Goal: Find specific page/section: Find specific page/section

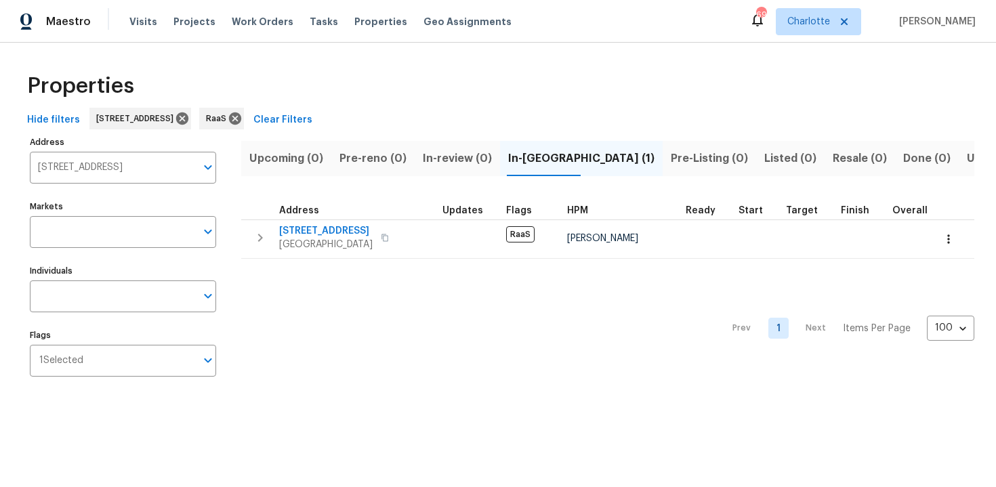
click at [109, 162] on input "930 Thornwood Cir Covington GA 30016" at bounding box center [113, 168] width 166 height 32
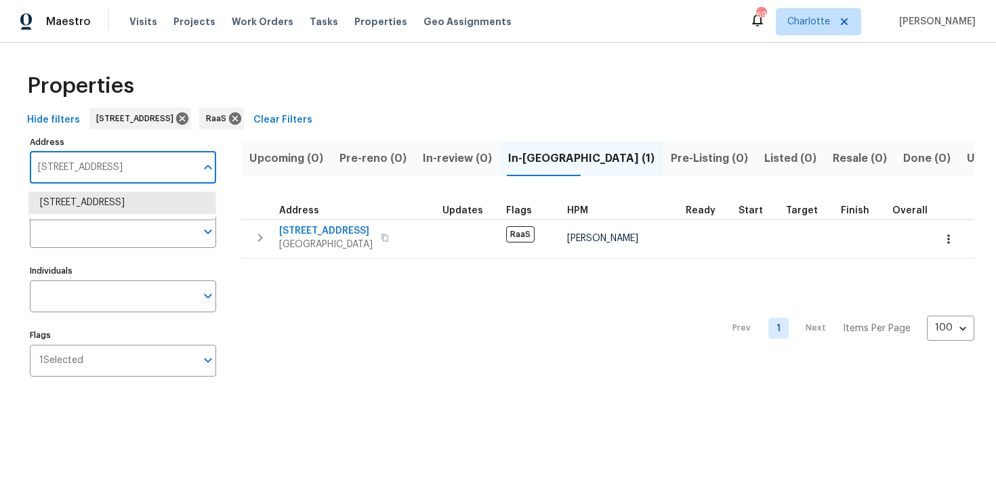
click at [109, 162] on input "930 Thornwood Cir Covington GA 30016" at bounding box center [113, 168] width 166 height 32
paste input "170 W 50th St, Hialeah, FL 3301"
type input "170 W 50th St, Hialeah"
click at [115, 202] on li "170 W 50th St Hialeah FL 33012" at bounding box center [122, 203] width 186 height 22
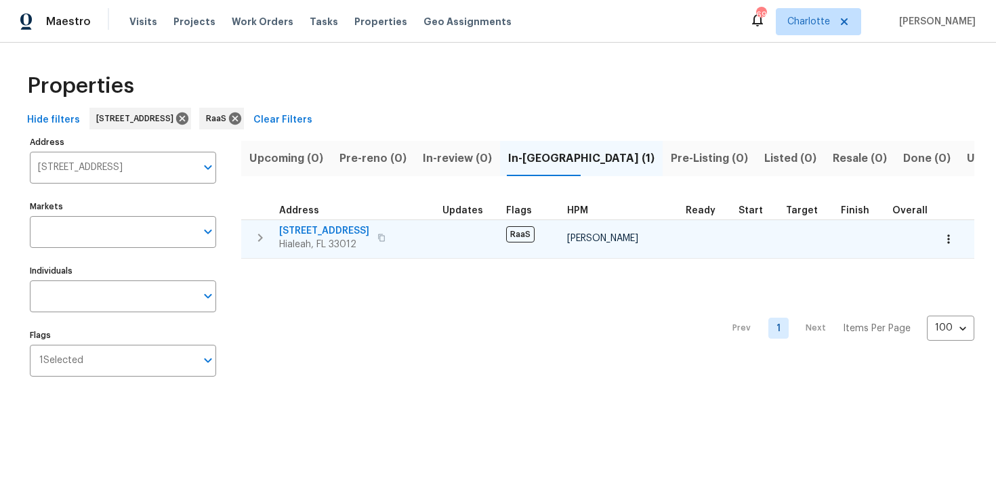
click at [353, 228] on span "170 W 50th St" at bounding box center [324, 231] width 90 height 14
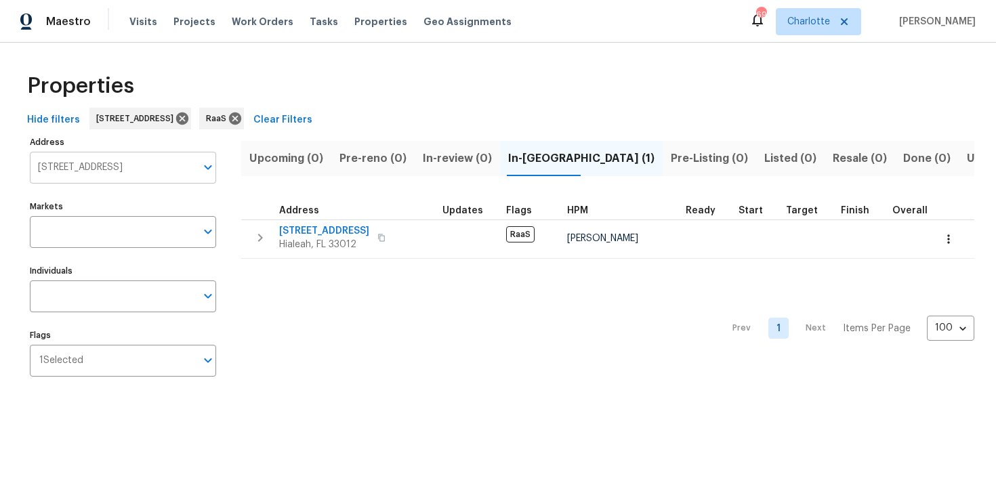
click at [143, 166] on input "170 W 50th St Hialeah FL 33012" at bounding box center [113, 168] width 166 height 32
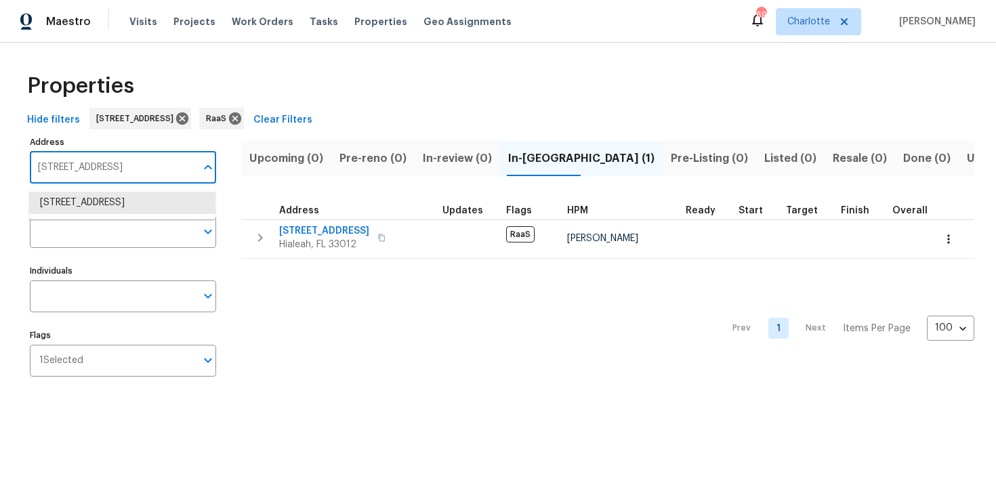
paste input "123 Redan Way, Stone Mountain, GA 30088"
type input "[STREET_ADDRESS]"
click at [131, 205] on li "1123 Redan Way Stone Mountain GA 30088" at bounding box center [122, 203] width 186 height 22
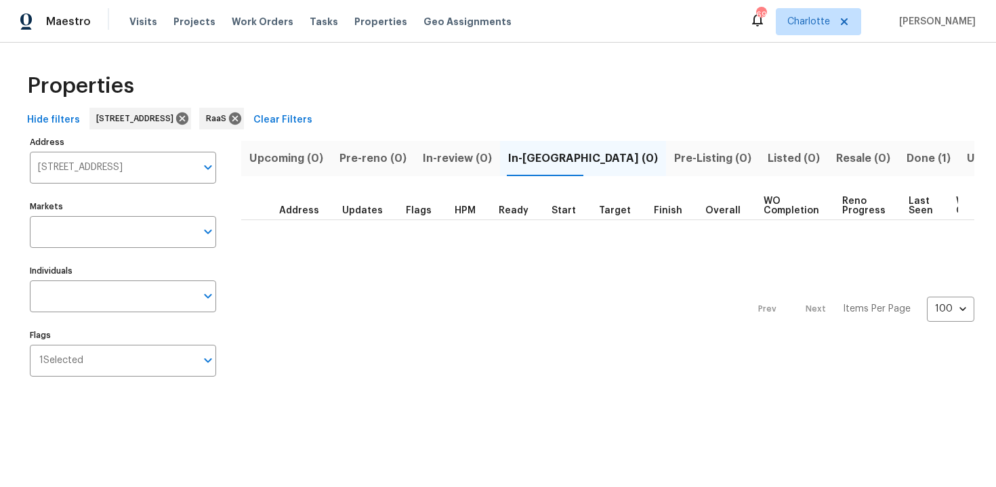
click at [907, 155] on span "Done (1)" at bounding box center [929, 158] width 44 height 19
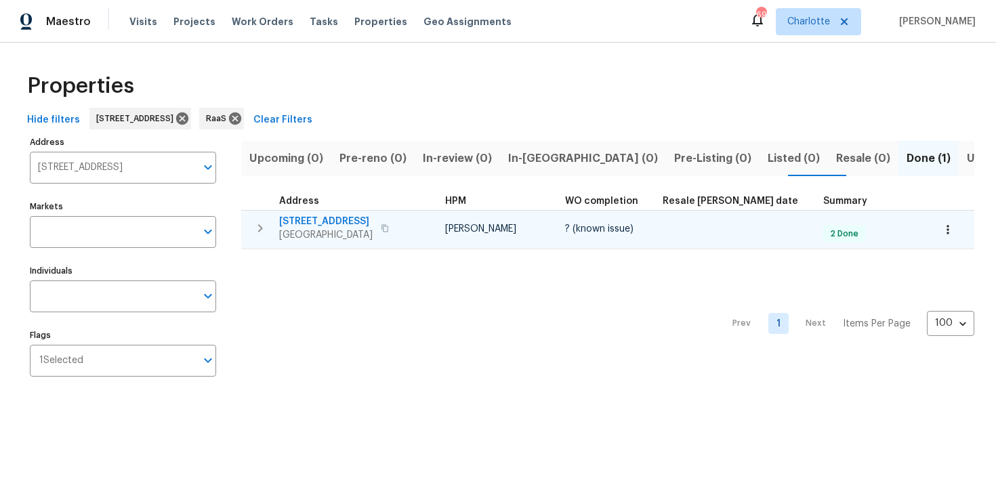
click at [424, 215] on div "1123 Redan Way Stone Mountain, GA 30088" at bounding box center [355, 228] width 152 height 27
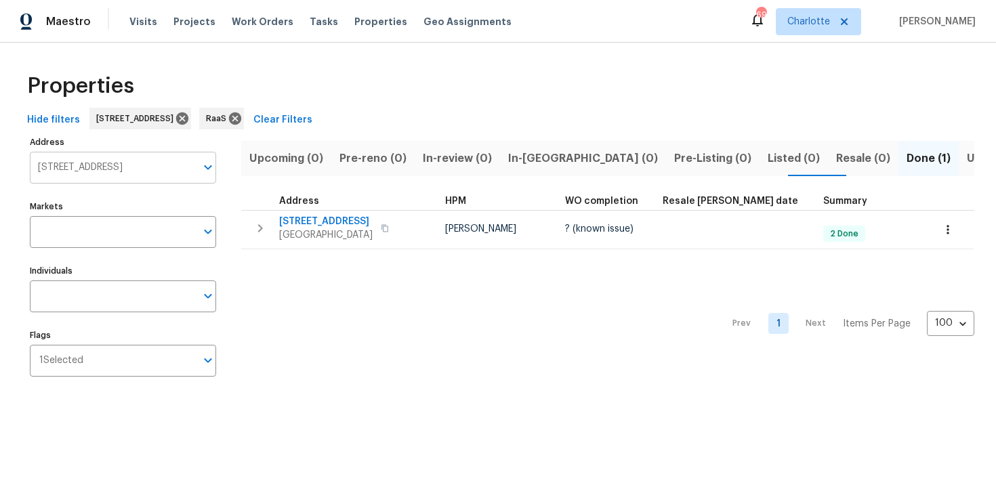
click at [125, 165] on input "1123 Redan Way Stone Mountain GA 30088" at bounding box center [113, 168] width 166 height 32
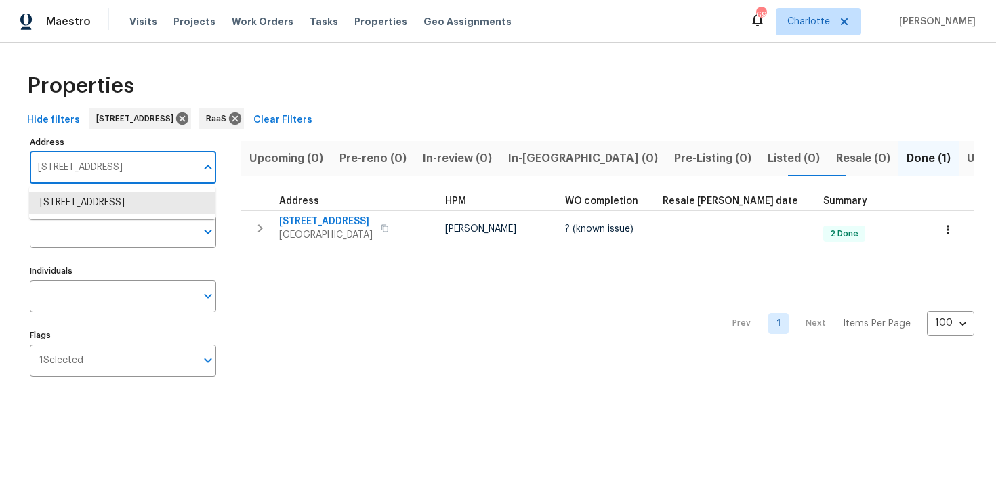
paste input "507 Daylily Blvd, Nokomis, FL 34275"
type input "507 Daylily Blvd, Nokomis, FL 34275"
click at [114, 197] on li "507 Daylily Blvd Nokomis FL 34275" at bounding box center [122, 203] width 186 height 22
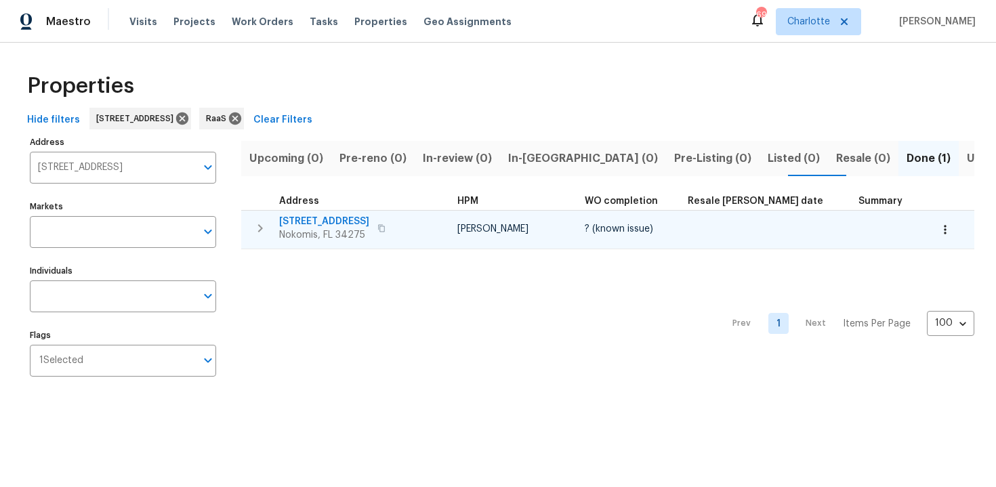
click at [426, 221] on div "507 Daylily Blvd Nokomis, FL 34275" at bounding box center [355, 228] width 152 height 27
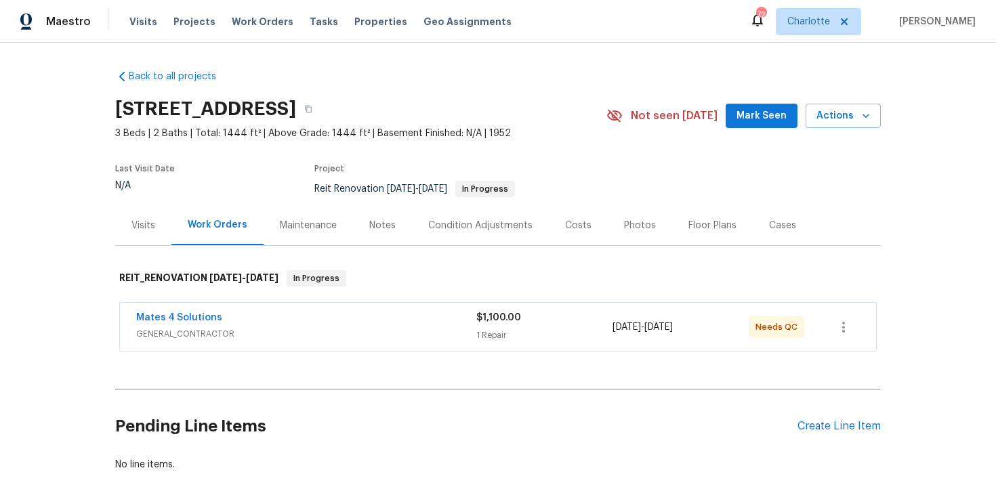
click at [440, 327] on span "GENERAL_CONTRACTOR" at bounding box center [306, 334] width 340 height 14
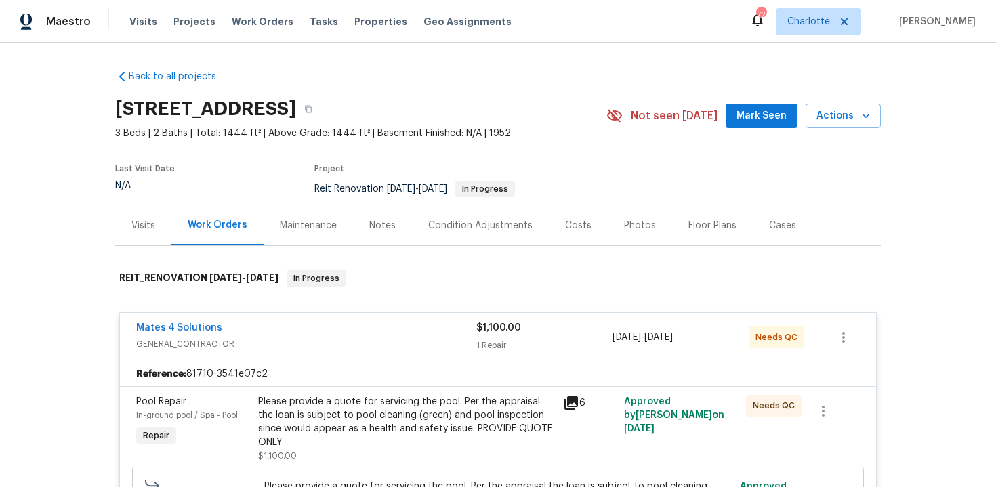
click at [431, 327] on div "Mates 4 Solutions" at bounding box center [306, 329] width 340 height 16
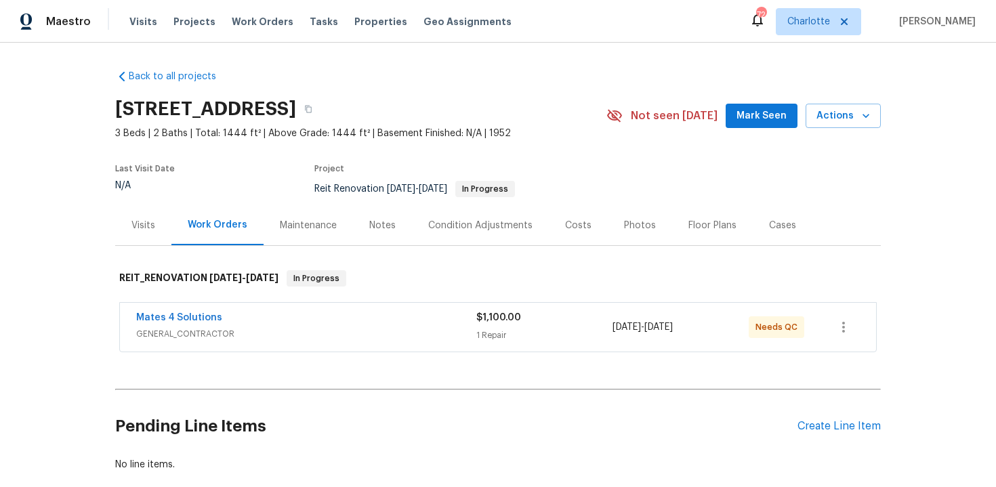
click at [583, 224] on div "Costs" at bounding box center [578, 226] width 26 height 14
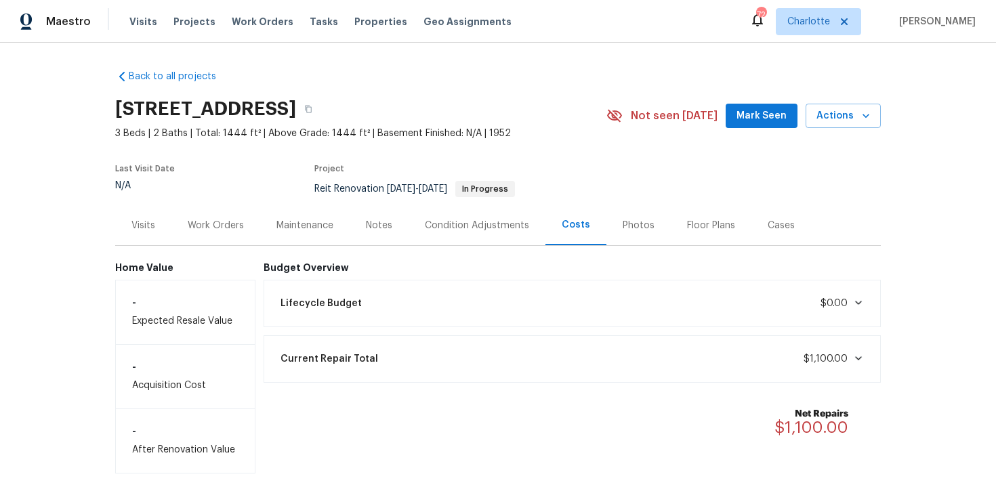
click at [195, 235] on div "Work Orders" at bounding box center [215, 225] width 89 height 40
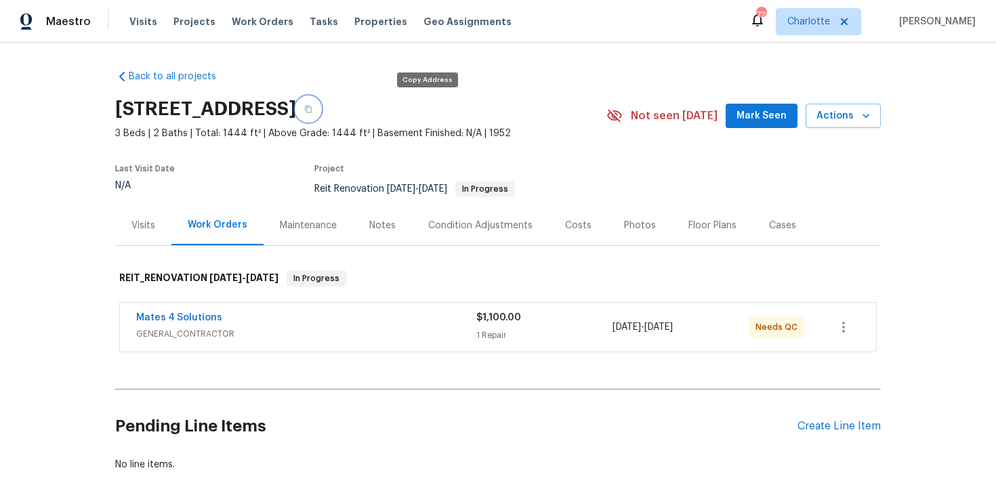
click at [312, 108] on icon "button" at bounding box center [308, 109] width 8 height 8
click at [321, 116] on button "button" at bounding box center [308, 109] width 24 height 24
click at [321, 113] on button "button" at bounding box center [308, 109] width 24 height 24
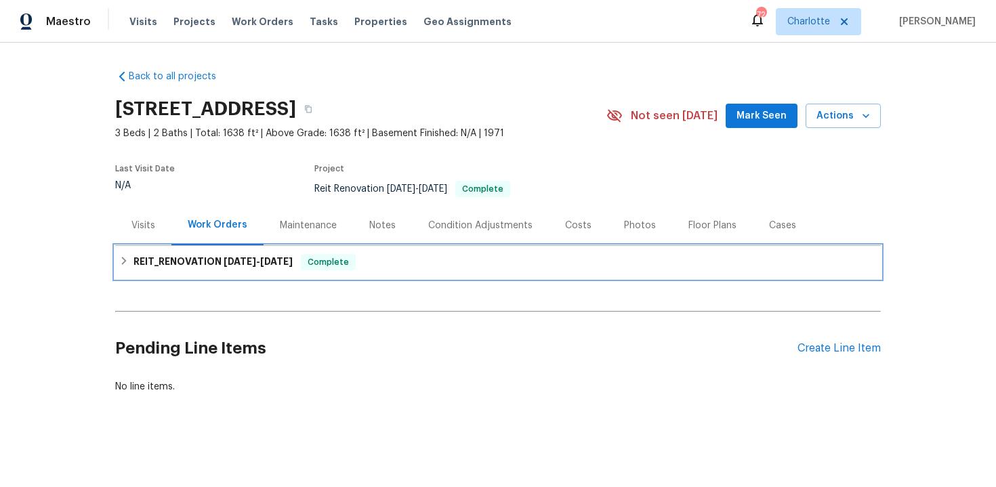
click at [655, 264] on div "REIT_RENOVATION [DATE] - [DATE] Complete" at bounding box center [498, 262] width 758 height 16
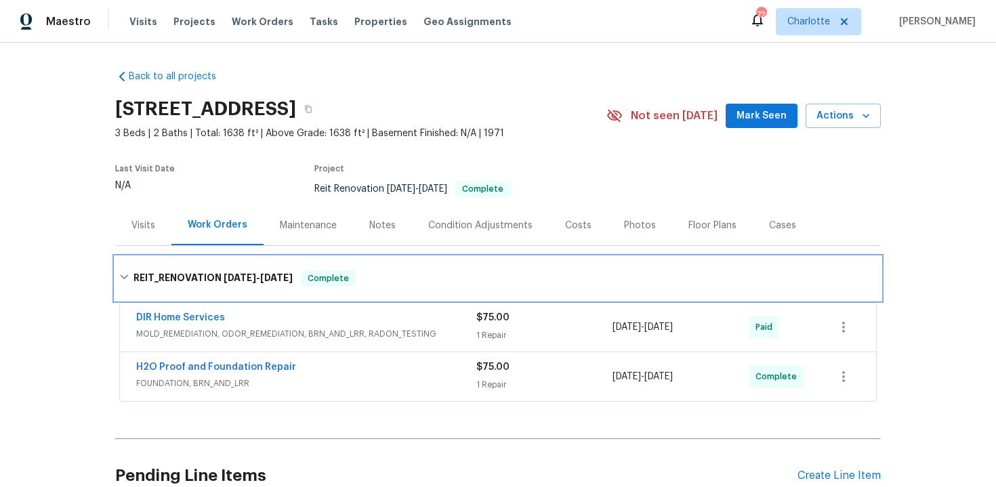
click at [655, 264] on div "REIT_RENOVATION [DATE] - [DATE] Complete" at bounding box center [498, 278] width 766 height 43
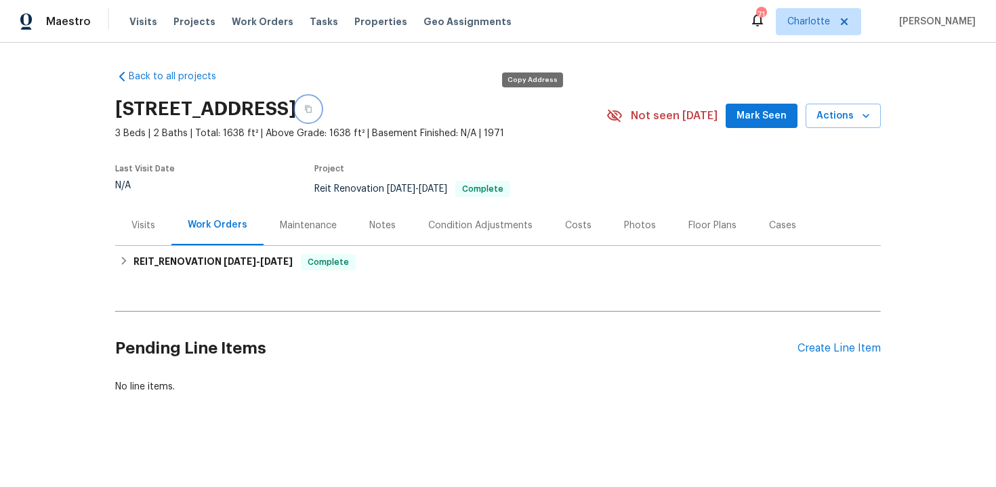
click at [321, 108] on button "button" at bounding box center [308, 109] width 24 height 24
click at [575, 230] on div "Costs" at bounding box center [578, 226] width 26 height 14
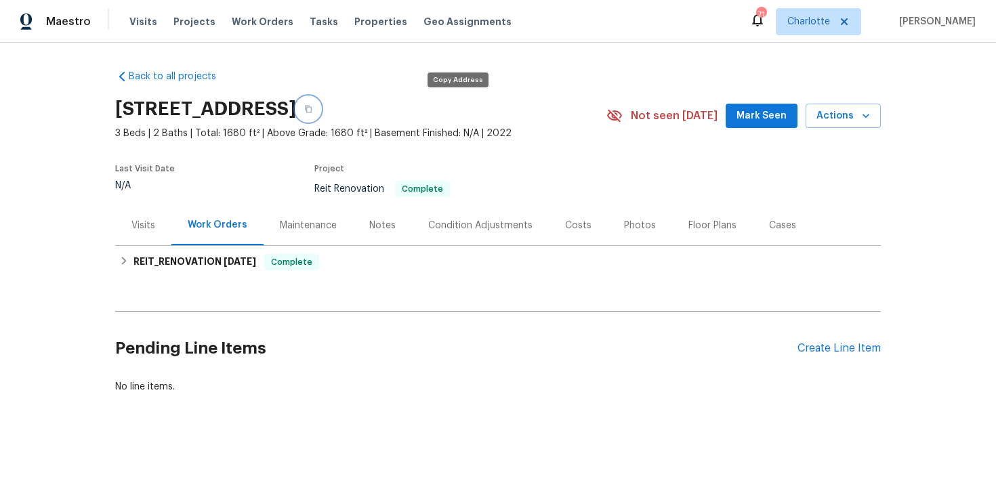
click at [312, 108] on icon "button" at bounding box center [308, 109] width 8 height 8
